Goal: Transaction & Acquisition: Purchase product/service

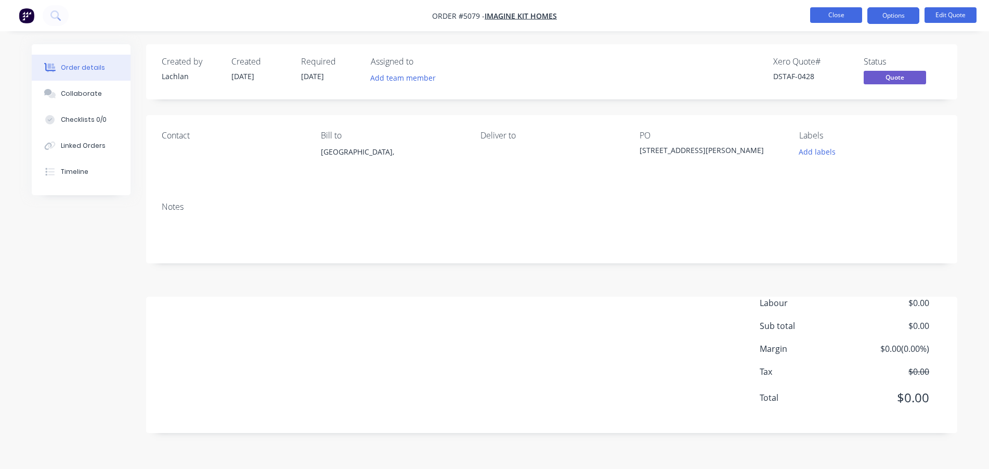
click at [837, 16] on button "Close" at bounding box center [837, 15] width 52 height 16
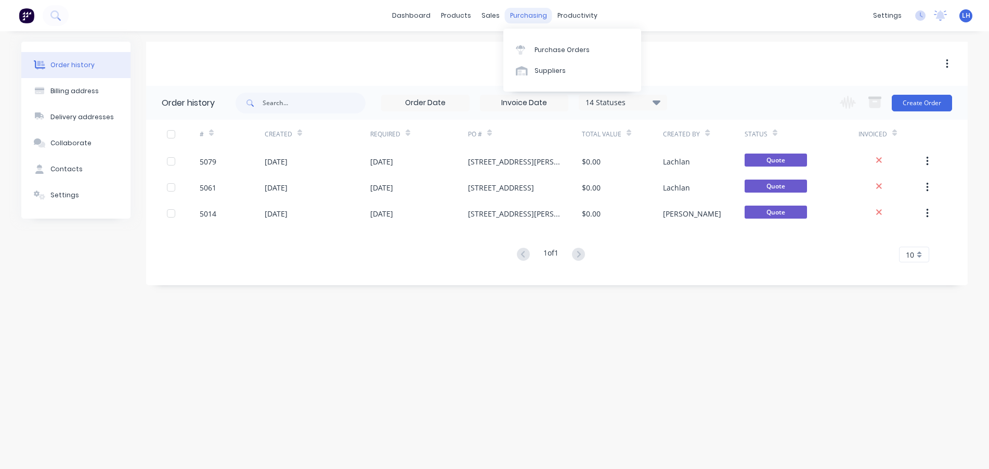
click at [526, 15] on div "purchasing" at bounding box center [528, 16] width 47 height 16
click at [531, 47] on div at bounding box center [524, 49] width 16 height 9
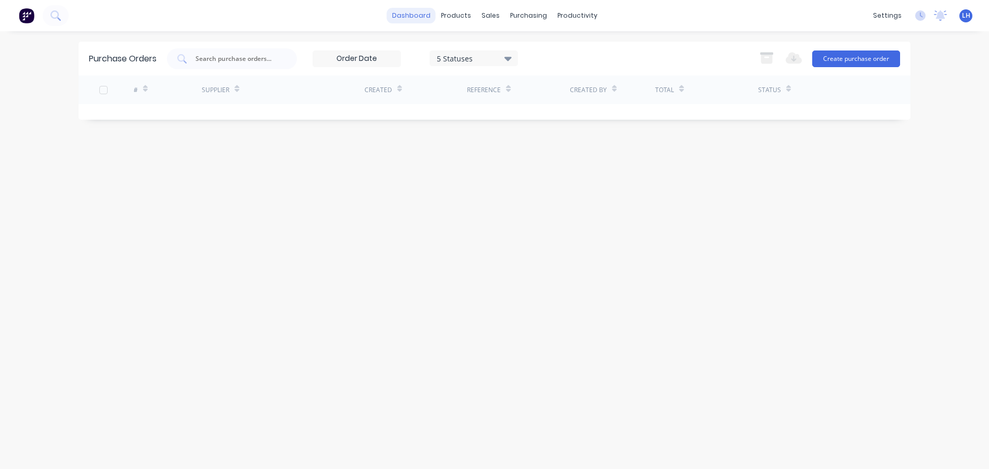
click at [407, 15] on link "dashboard" at bounding box center [411, 16] width 49 height 16
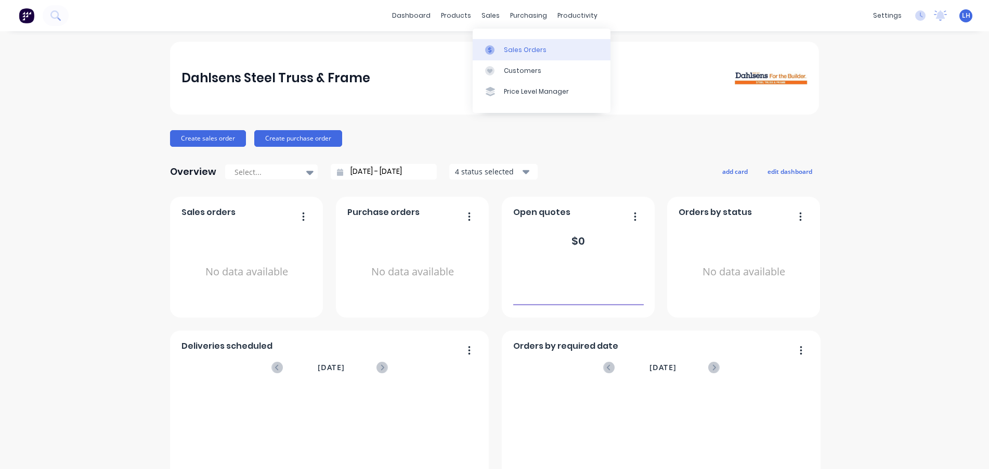
click at [491, 50] on icon at bounding box center [489, 50] width 3 height 6
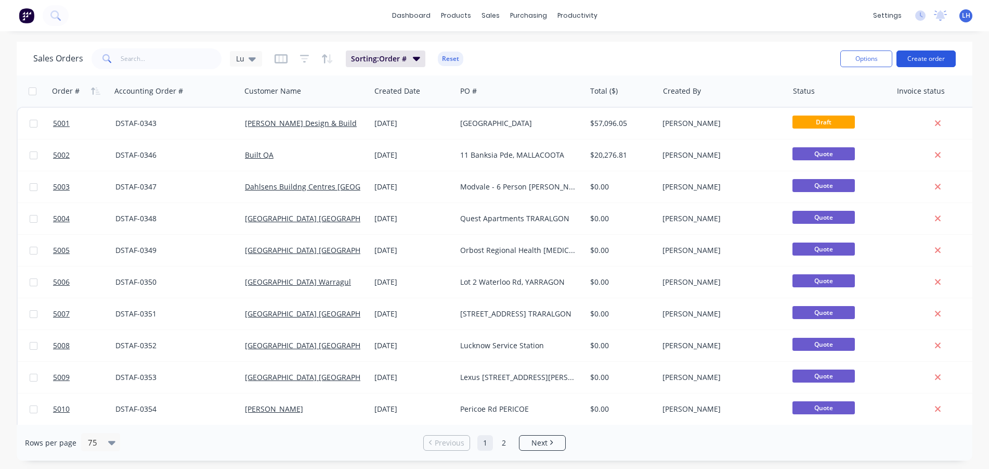
click at [918, 57] on button "Create order" at bounding box center [926, 58] width 59 height 17
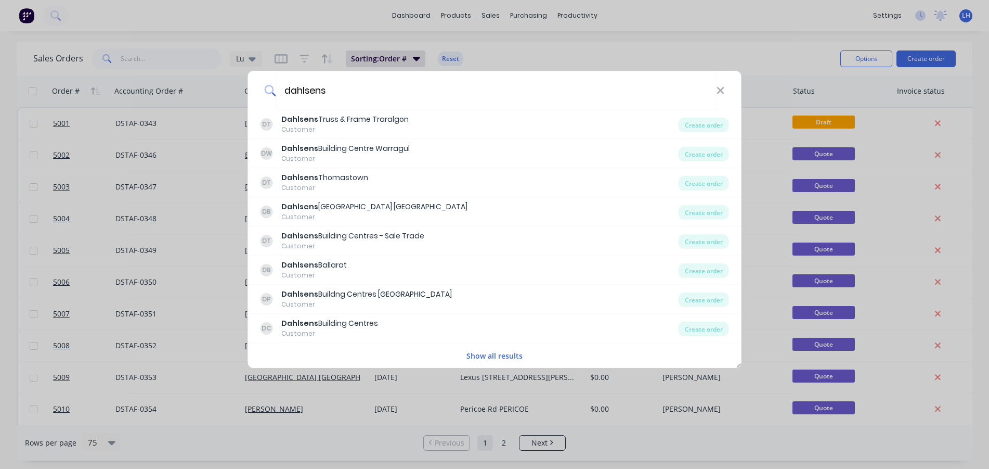
type input "dahlsens"
click at [477, 357] on button "Show all results" at bounding box center [495, 356] width 62 height 12
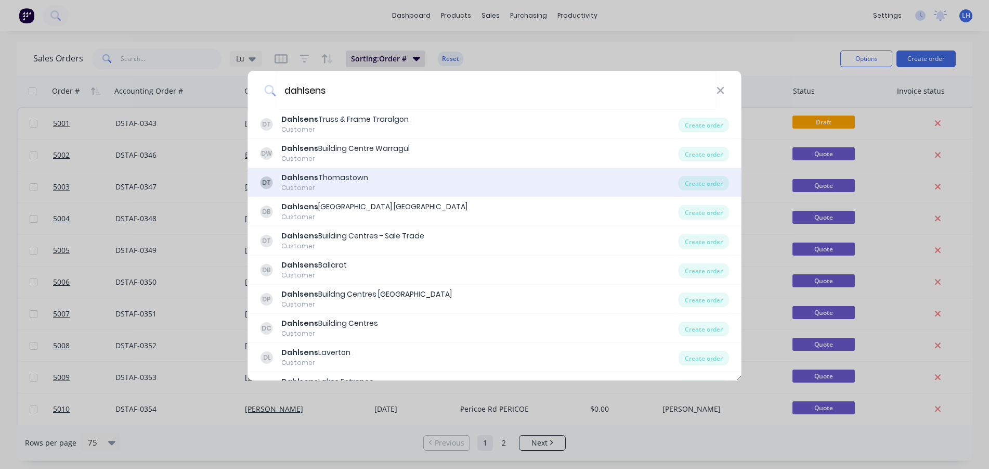
scroll to position [50, 0]
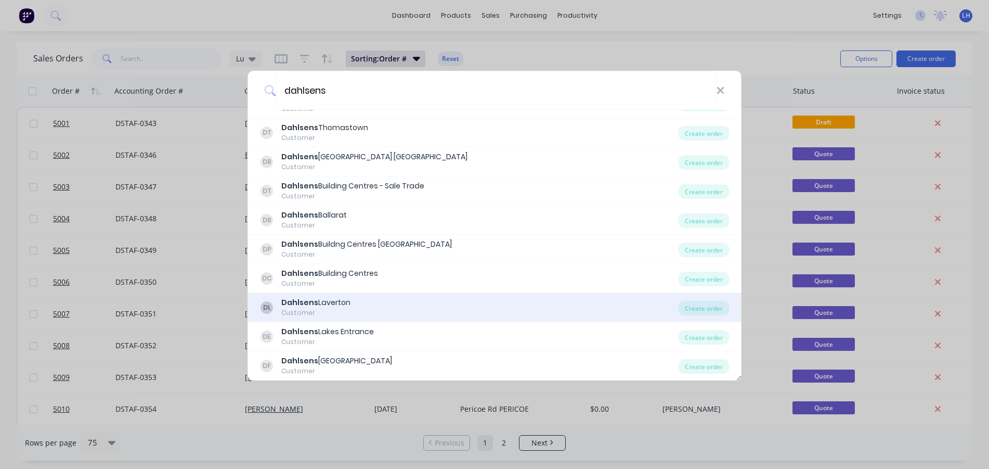
click at [310, 300] on b "Dahlsens" at bounding box center [299, 302] width 37 height 10
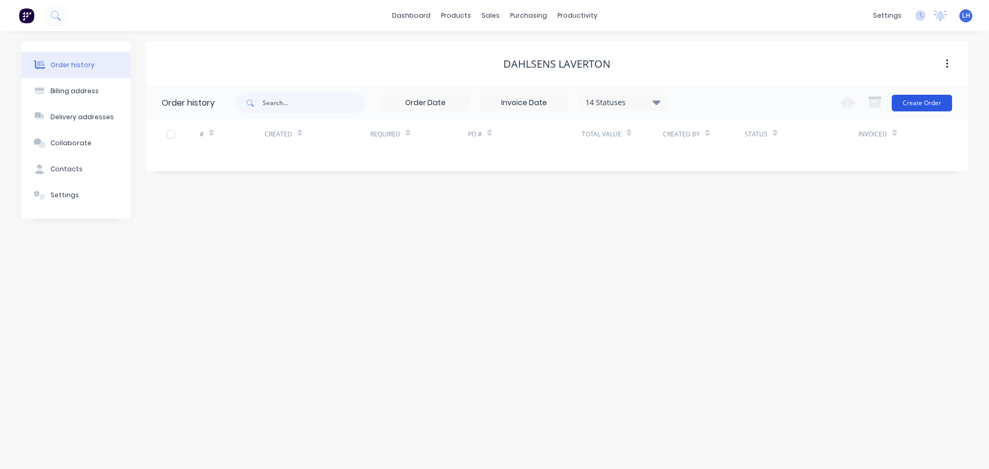
click at [917, 99] on button "Create Order" at bounding box center [922, 103] width 60 height 17
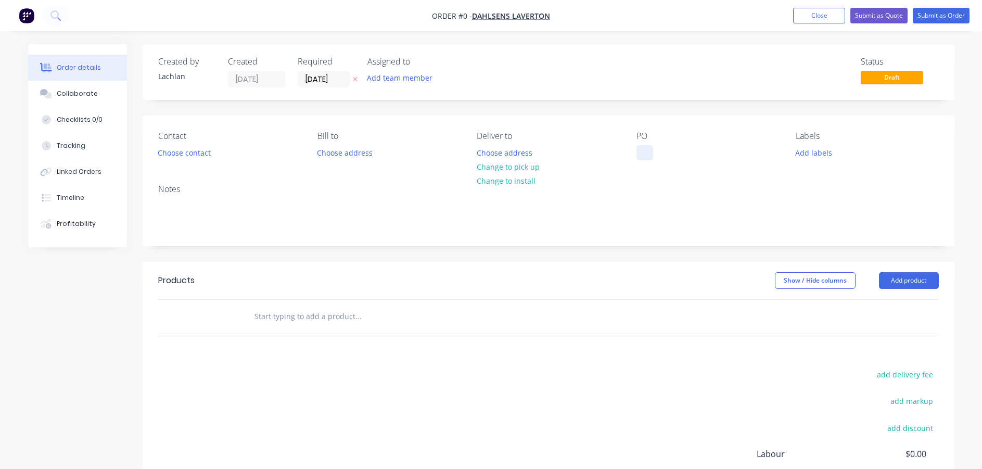
click at [642, 150] on div at bounding box center [644, 152] width 17 height 15
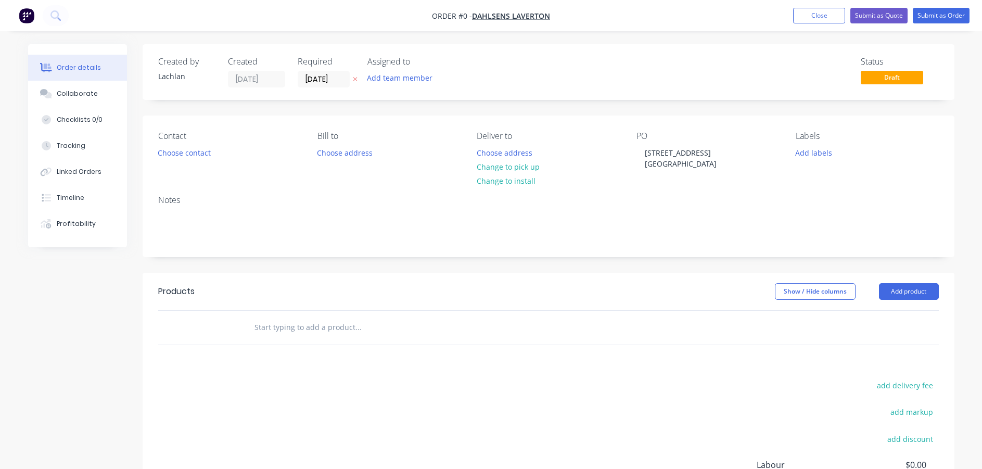
click at [686, 195] on div "Order details Collaborate Checklists 0/0 Tracking Linked Orders Timeline Profit…" at bounding box center [491, 327] width 947 height 566
click at [871, 17] on button "Submit as Quote" at bounding box center [878, 16] width 57 height 16
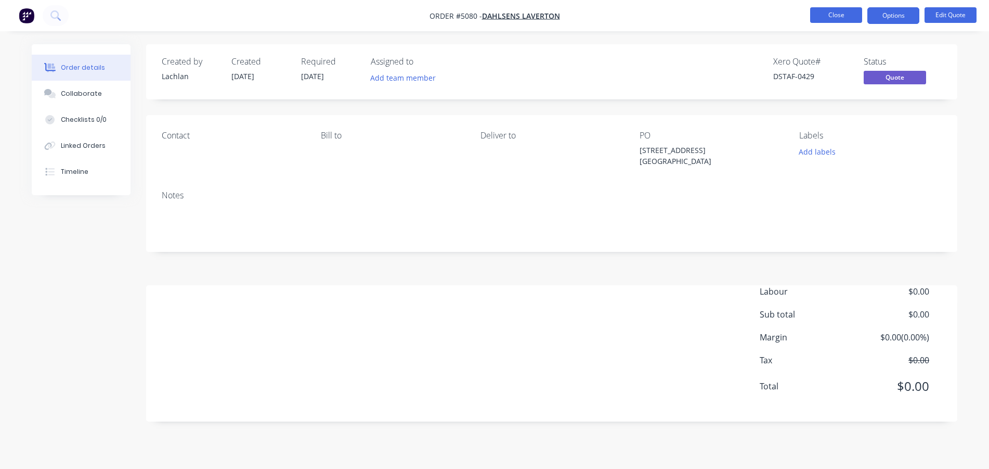
click at [834, 14] on button "Close" at bounding box center [837, 15] width 52 height 16
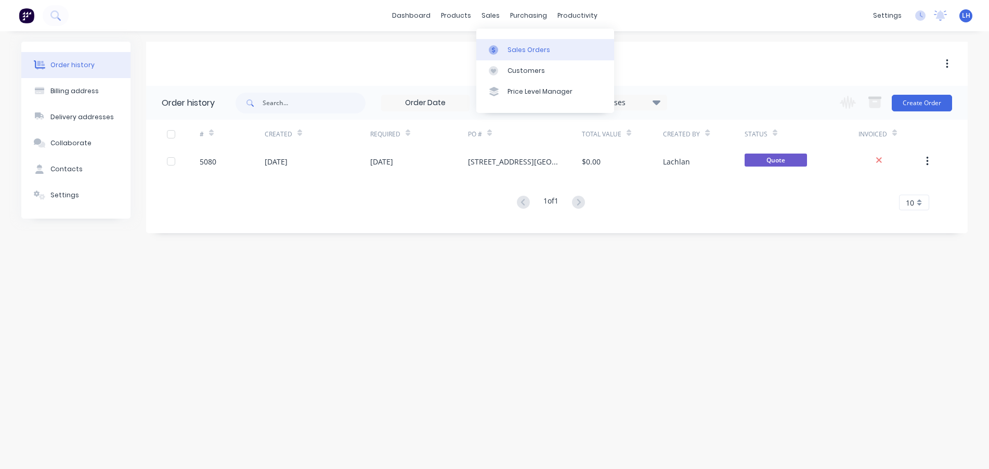
click at [500, 52] on div at bounding box center [497, 49] width 16 height 9
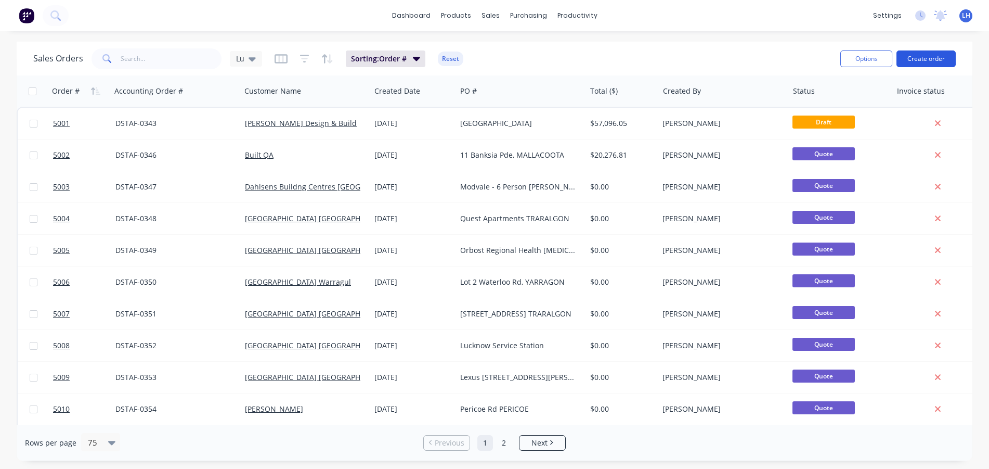
click at [921, 58] on button "Create order" at bounding box center [926, 58] width 59 height 17
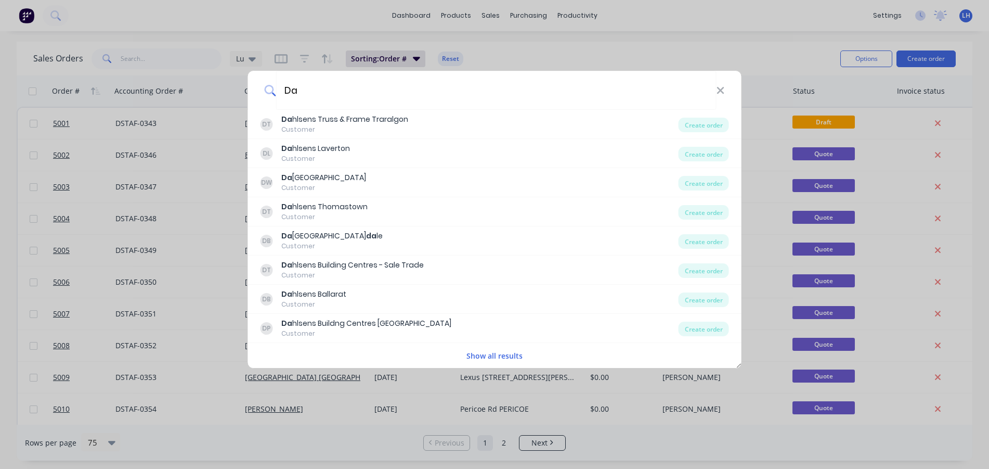
type input "D"
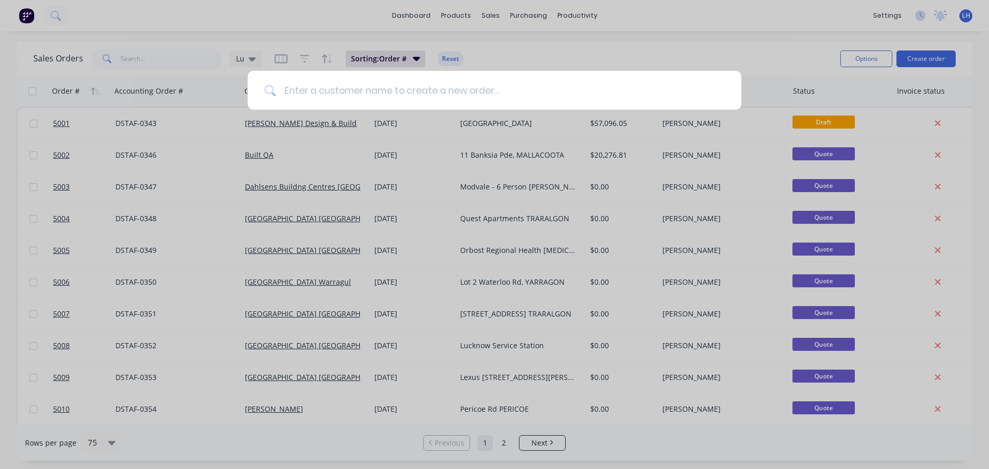
click at [278, 88] on input at bounding box center [500, 90] width 449 height 39
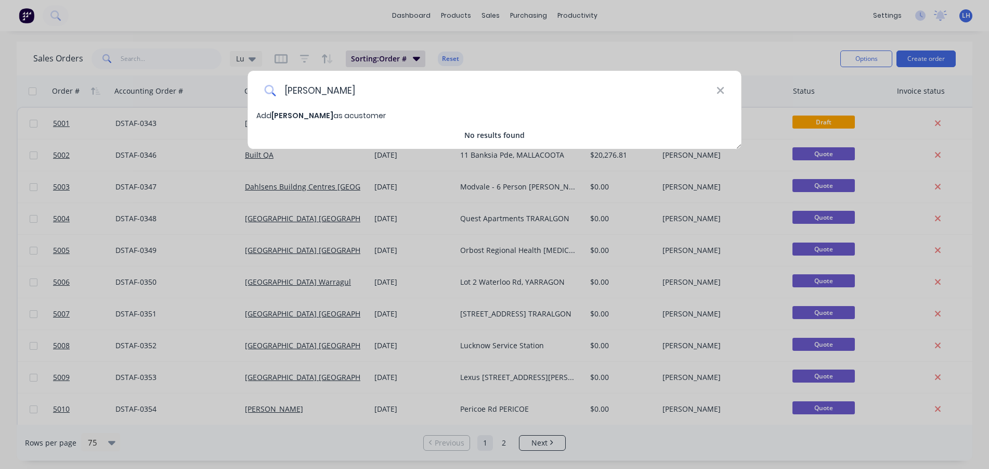
type input "[PERSON_NAME]"
click at [312, 116] on span "[PERSON_NAME]" at bounding box center [303, 115] width 62 height 10
select select "AU"
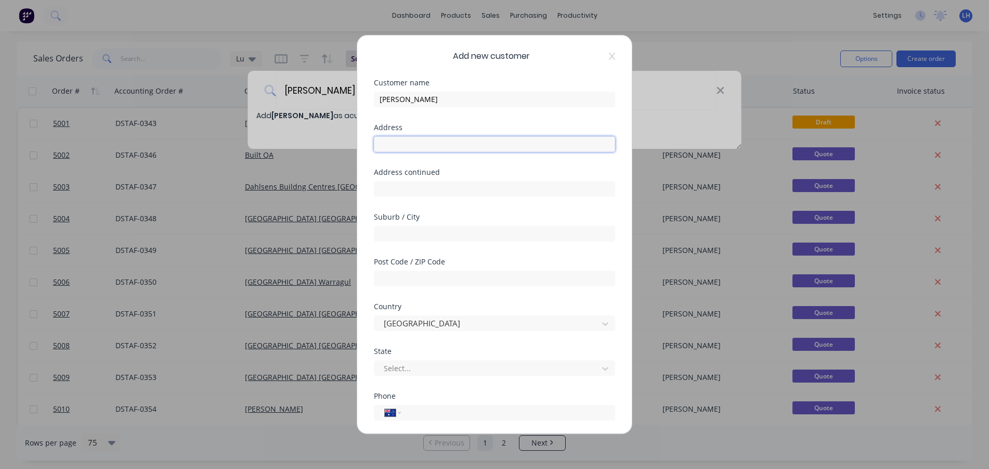
click at [383, 147] on input "text" at bounding box center [494, 144] width 241 height 16
type input "[STREET_ADDRESS]"
click at [394, 231] on input "text" at bounding box center [494, 234] width 241 height 16
type input "[GEOGRAPHIC_DATA]"
click at [394, 272] on input "text" at bounding box center [494, 279] width 241 height 16
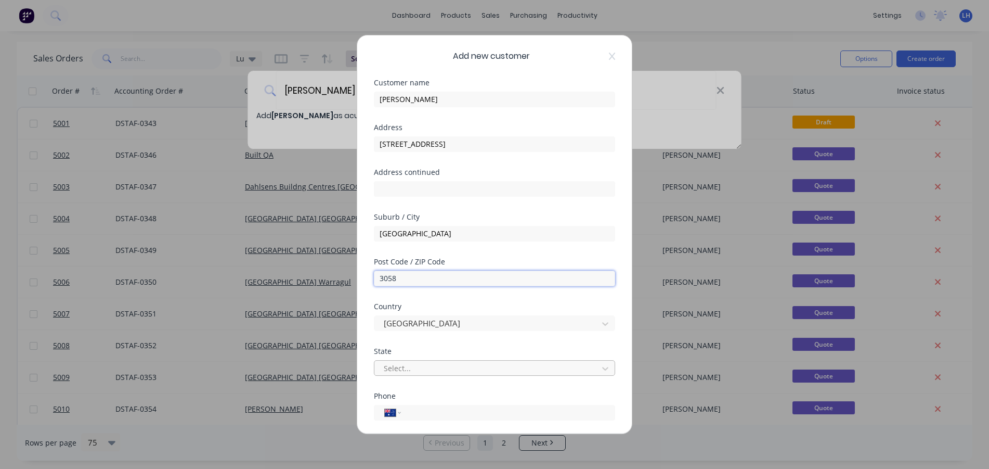
type input "3058"
click at [395, 368] on div at bounding box center [488, 368] width 210 height 13
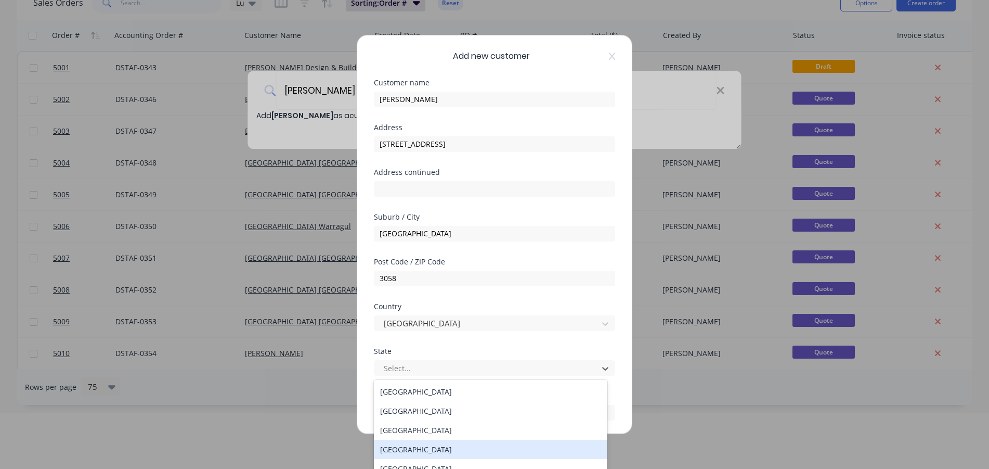
scroll to position [18, 0]
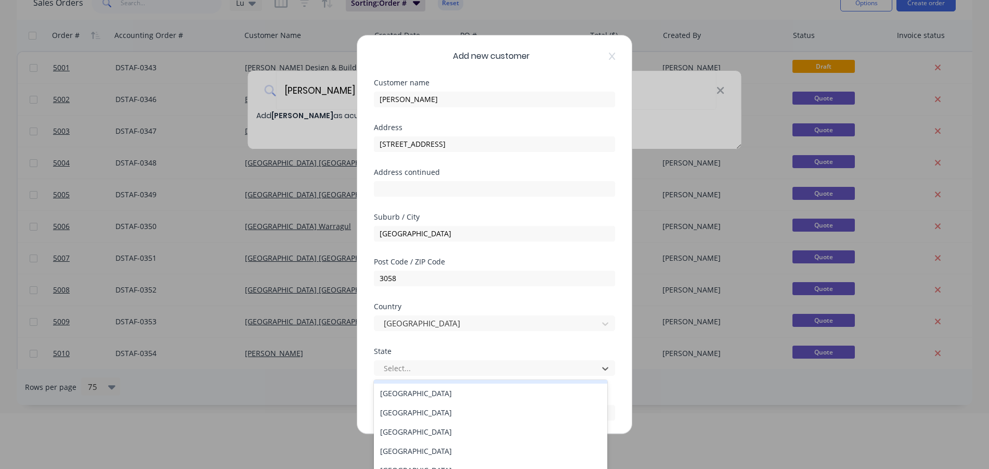
click at [765, 405] on div "Add new customer Customer name [PERSON_NAME] Address [STREET_ADDRESS] Address c…" at bounding box center [494, 234] width 989 height 469
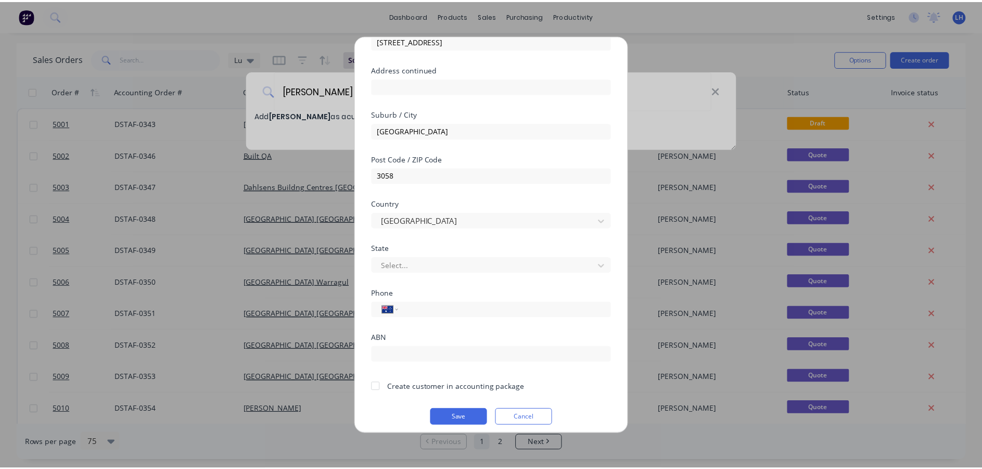
scroll to position [109, 0]
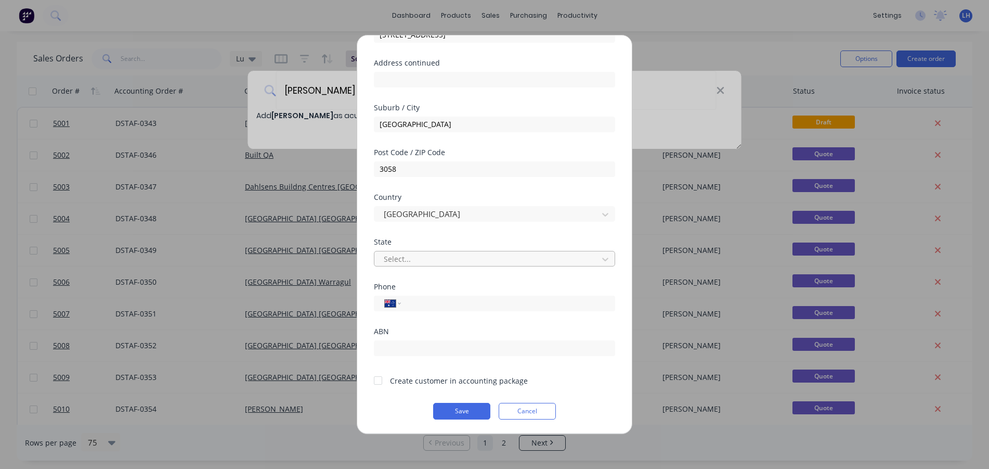
click at [411, 255] on div at bounding box center [488, 258] width 210 height 13
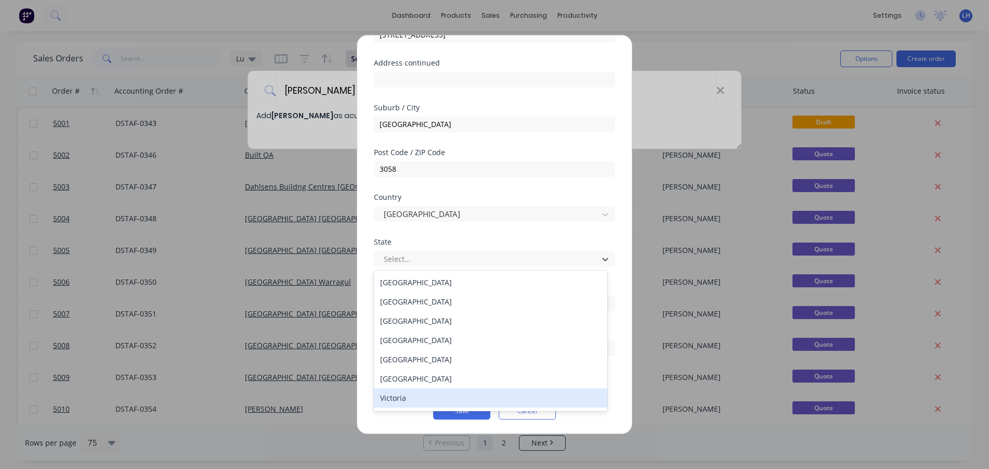
click at [393, 401] on div "Victoria" at bounding box center [491, 397] width 234 height 19
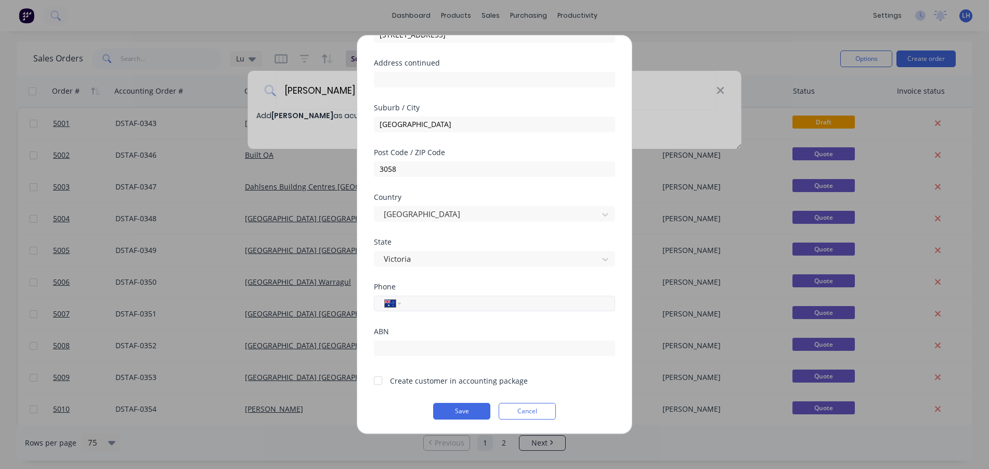
click at [428, 304] on input "tel" at bounding box center [506, 303] width 196 height 12
type input "0419 373 322"
click at [459, 405] on button "Save" at bounding box center [461, 411] width 57 height 17
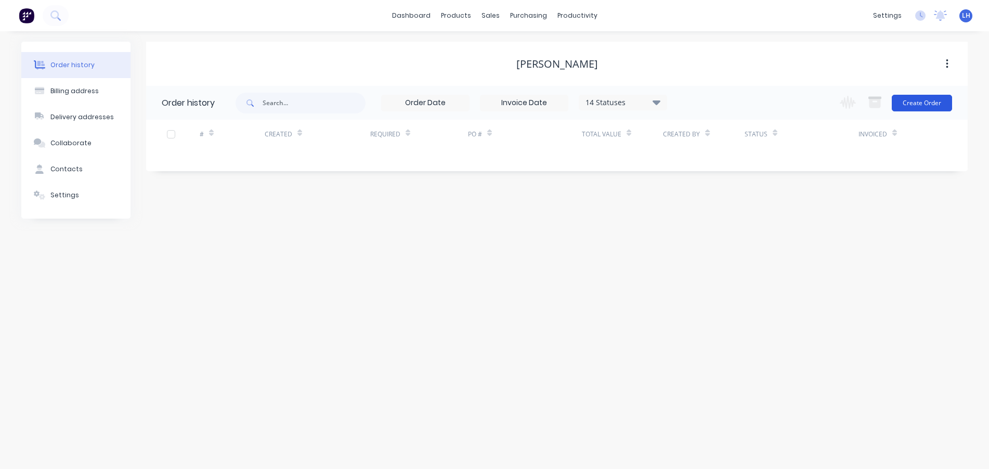
click at [930, 104] on button "Create Order" at bounding box center [922, 103] width 60 height 17
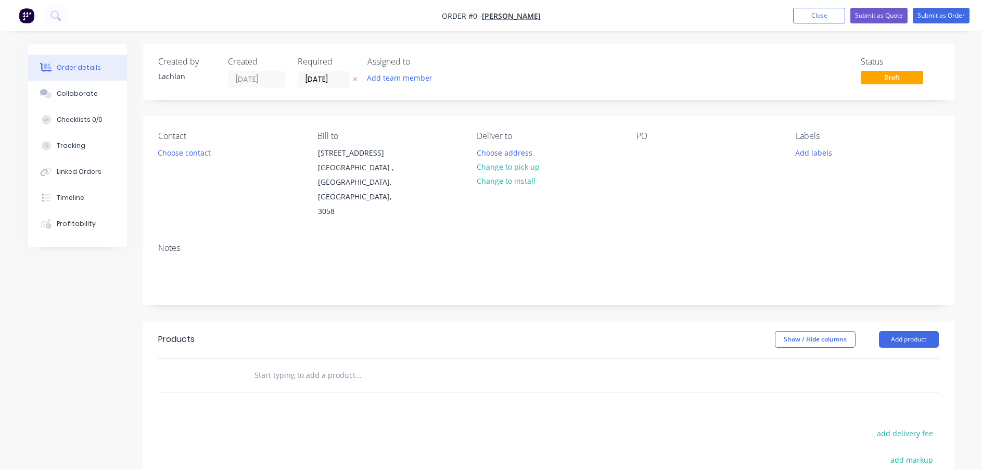
click at [642, 161] on div "PO" at bounding box center [707, 175] width 143 height 88
click at [651, 150] on div at bounding box center [644, 152] width 17 height 15
click at [687, 219] on div "Order details Collaborate Checklists 0/0 Tracking Linked Orders Timeline Profit…" at bounding box center [491, 351] width 947 height 614
click at [883, 17] on button "Submit as Quote" at bounding box center [878, 16] width 57 height 16
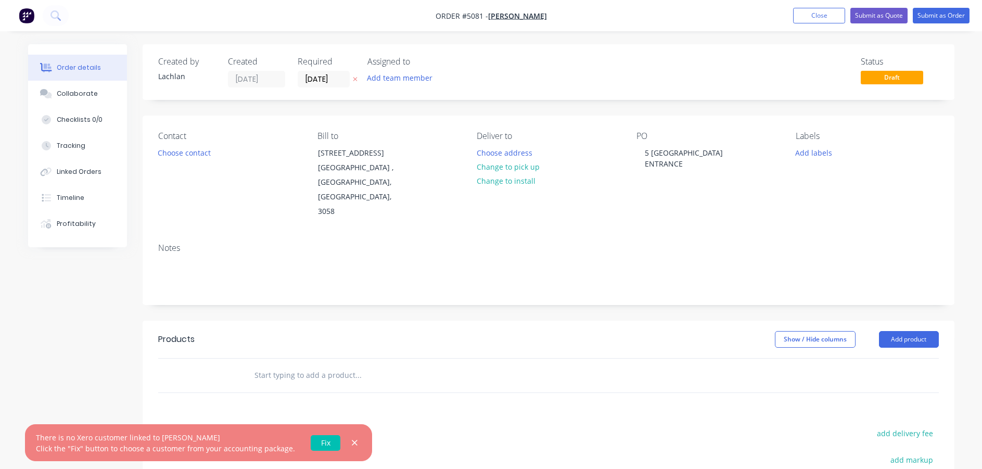
click at [323, 442] on link "Fix" at bounding box center [326, 443] width 30 height 16
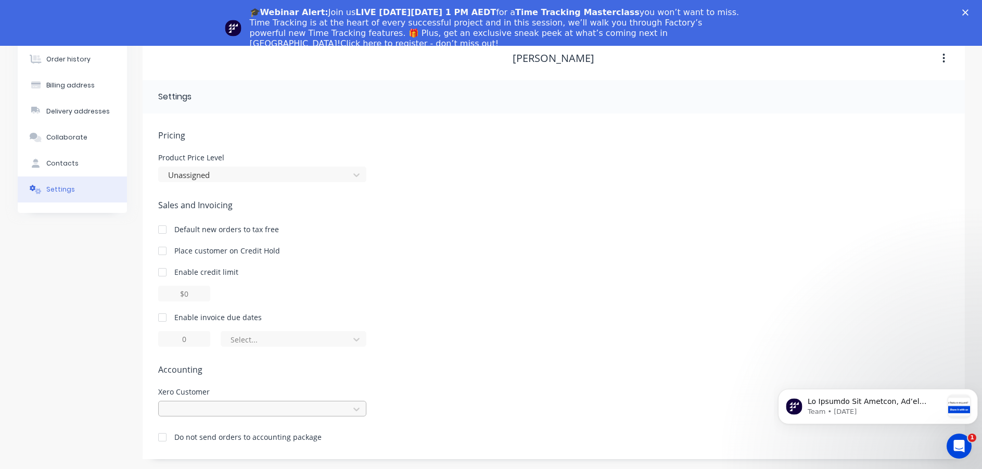
scroll to position [52, 0]
click at [248, 407] on div at bounding box center [262, 408] width 208 height 16
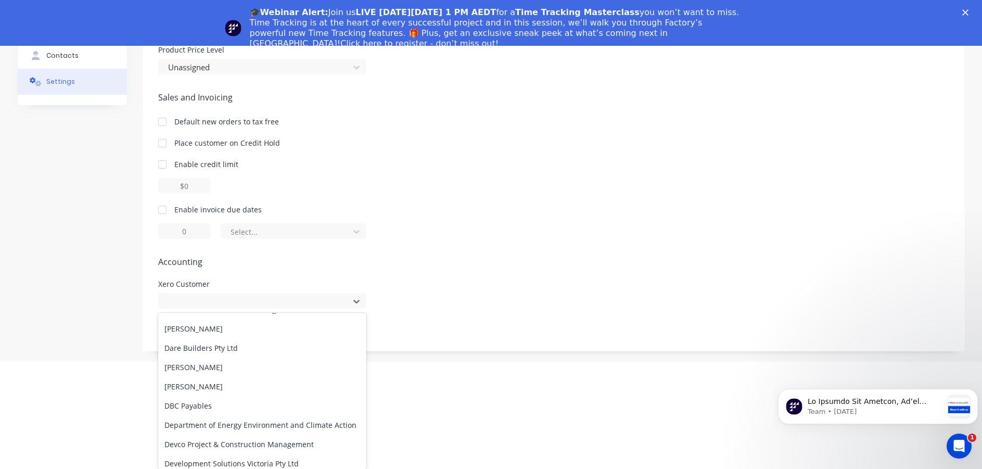
scroll to position [1509, 0]
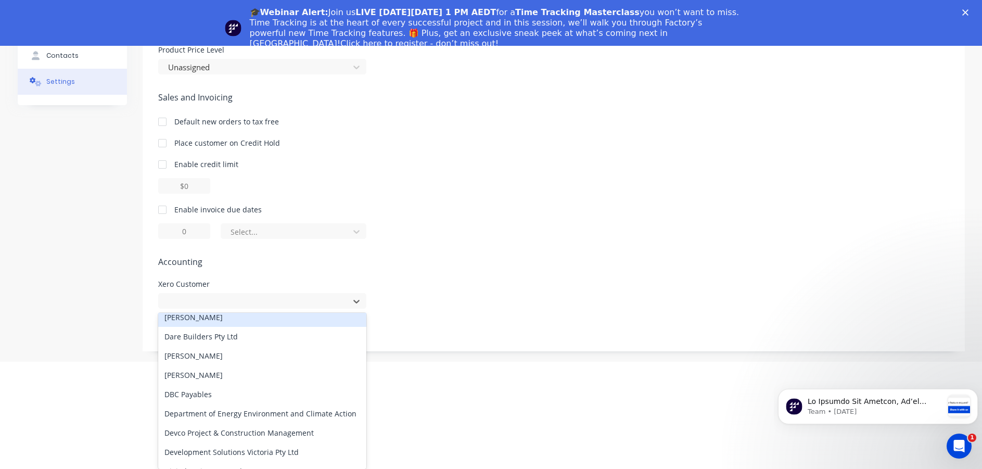
click at [184, 324] on div "[PERSON_NAME]" at bounding box center [262, 316] width 208 height 19
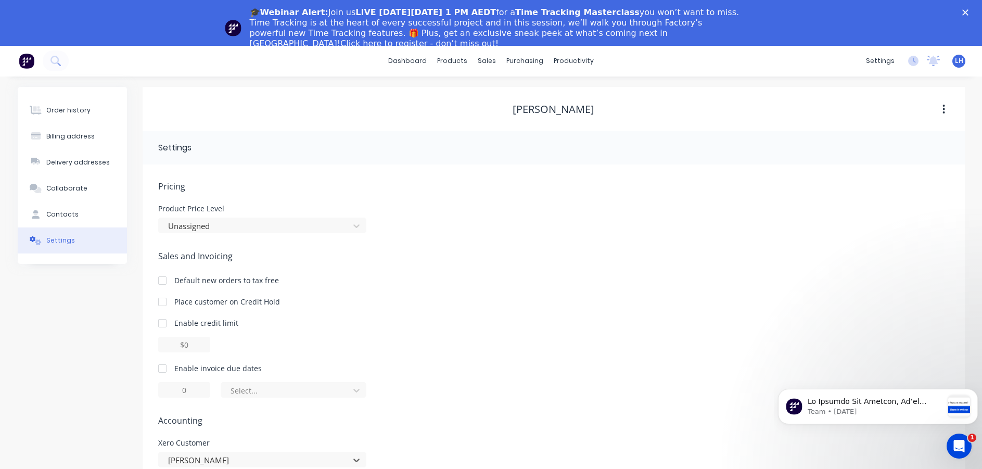
scroll to position [0, 0]
click at [53, 109] on div "Order history" at bounding box center [68, 110] width 44 height 9
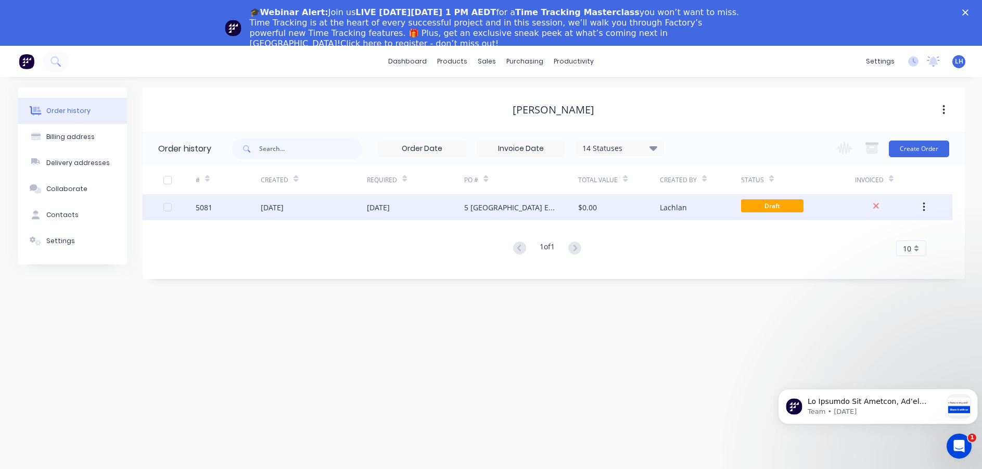
click at [642, 208] on div "$0.00" at bounding box center [618, 207] width 81 height 26
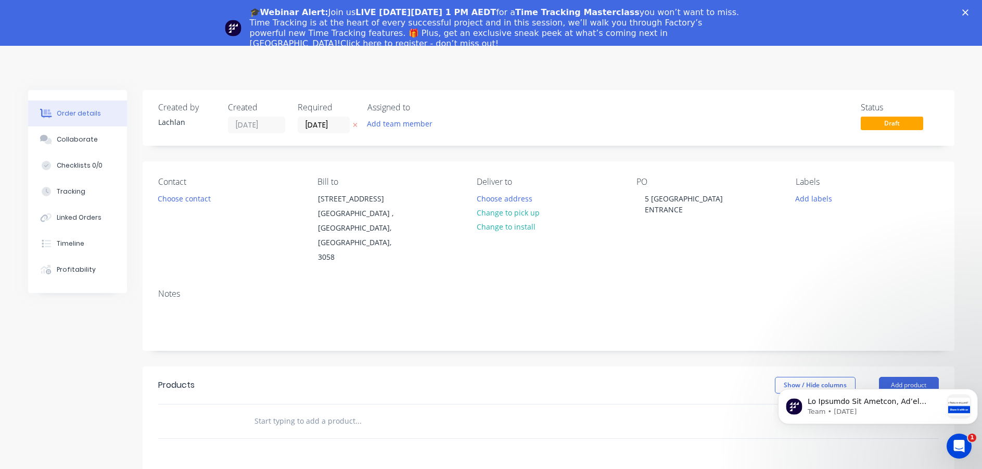
click at [968, 13] on icon "Close" at bounding box center [965, 12] width 6 height 6
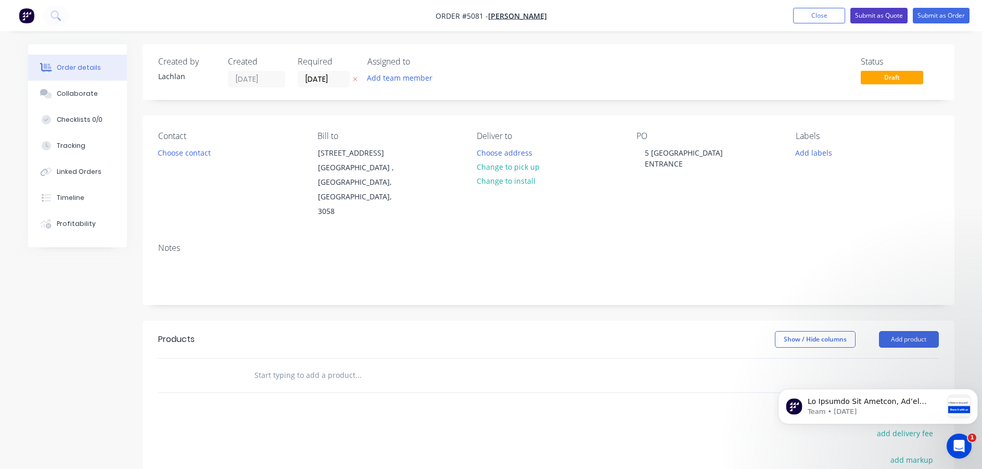
click at [878, 15] on button "Submit as Quote" at bounding box center [878, 16] width 57 height 16
